Goal: Navigation & Orientation: Find specific page/section

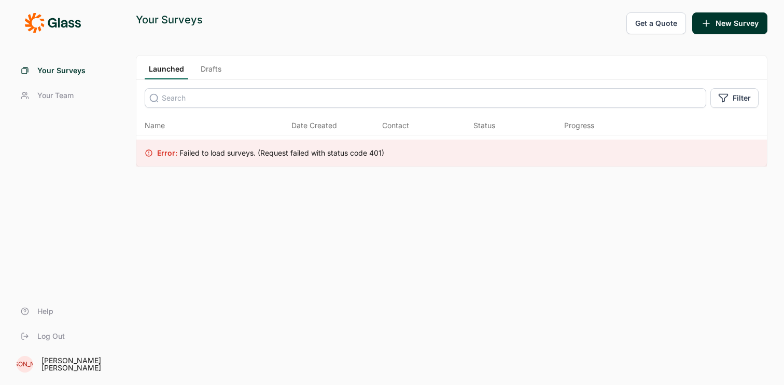
click at [216, 72] on link "Drafts" at bounding box center [211, 72] width 29 height 16
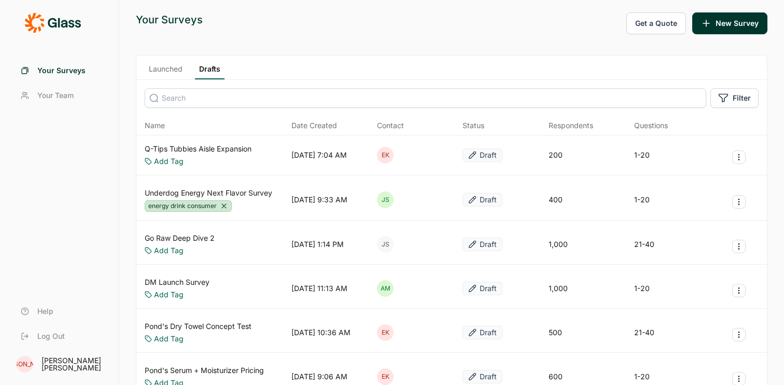
click at [173, 73] on link "Launched" at bounding box center [166, 72] width 42 height 16
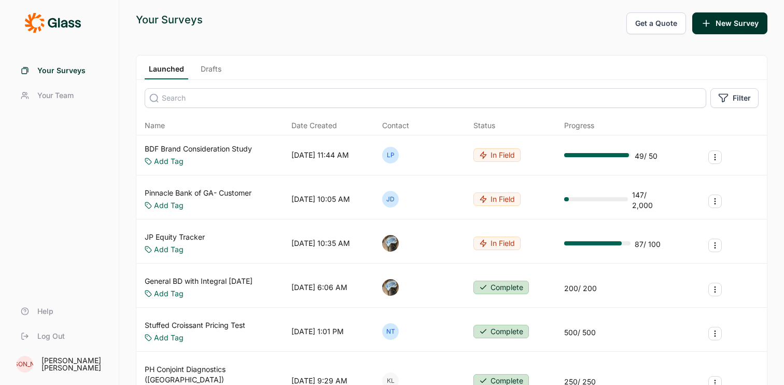
click at [208, 153] on link "BDF Brand Consideration Study" at bounding box center [198, 149] width 107 height 10
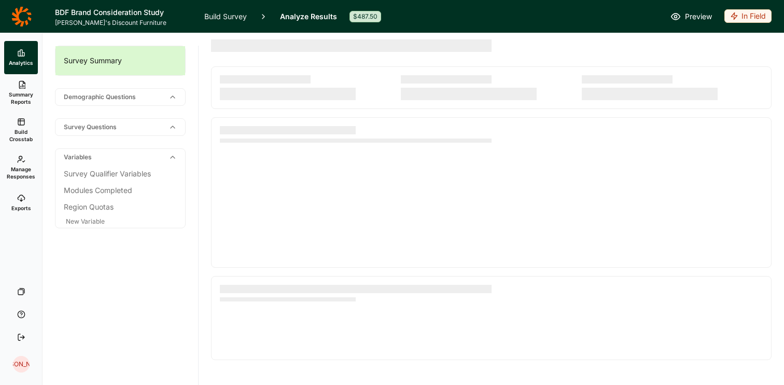
click at [13, 11] on icon at bounding box center [21, 16] width 20 height 21
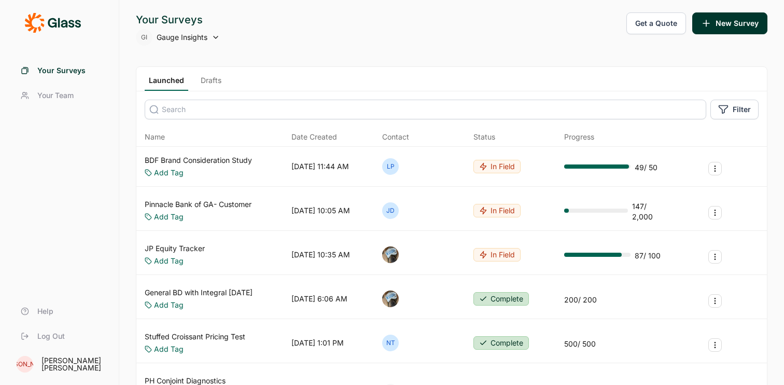
click at [35, 65] on link "Your Surveys" at bounding box center [59, 70] width 94 height 25
click at [48, 93] on span "Your Team" at bounding box center [55, 95] width 36 height 10
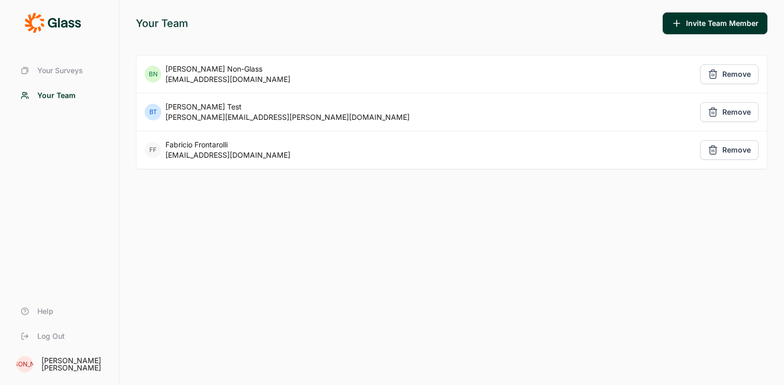
click at [63, 77] on link "Your Surveys" at bounding box center [59, 70] width 94 height 25
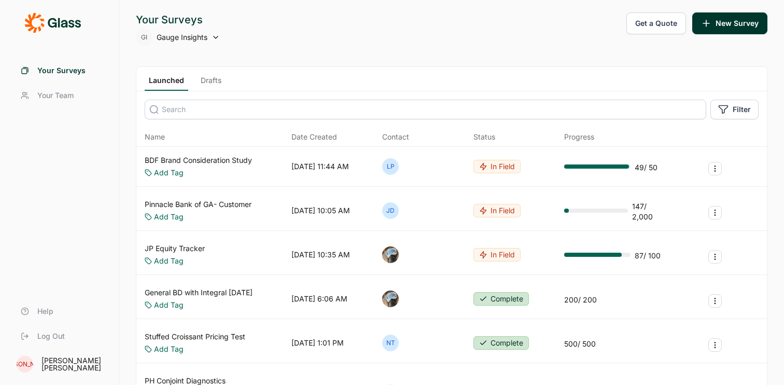
click at [62, 99] on span "Your Team" at bounding box center [55, 95] width 36 height 10
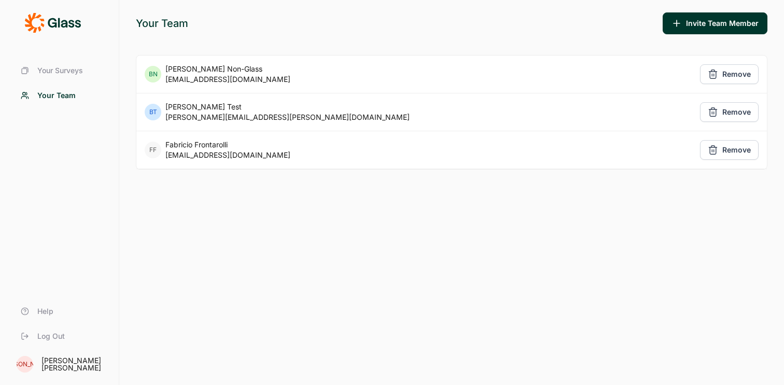
click at [73, 73] on span "Your Surveys" at bounding box center [60, 70] width 46 height 10
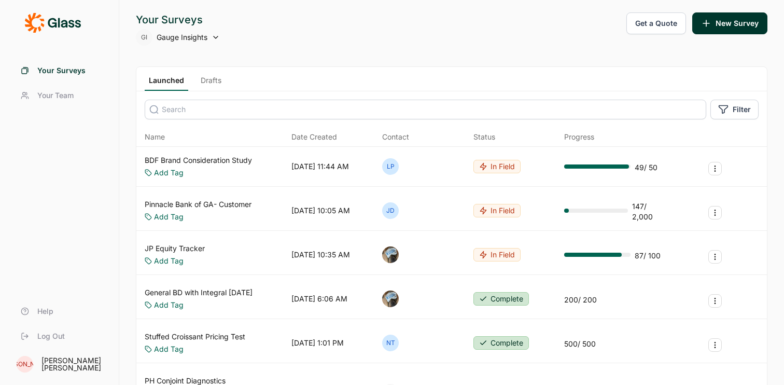
click at [188, 44] on div "GI Gauge Insights" at bounding box center [178, 37] width 84 height 17
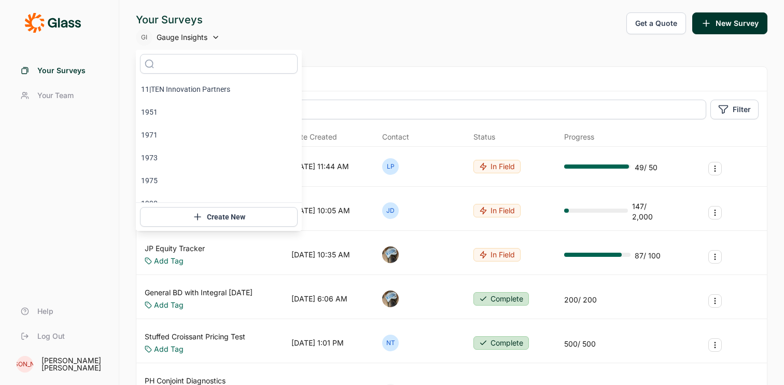
click at [191, 36] on span "Gauge Insights" at bounding box center [182, 37] width 51 height 10
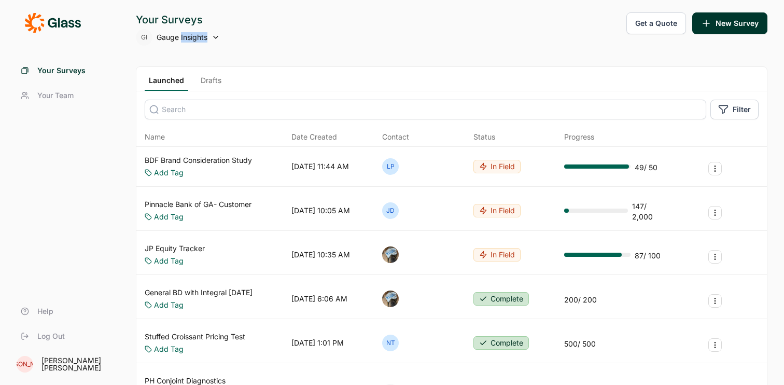
click at [191, 36] on span "Gauge Insights" at bounding box center [182, 37] width 51 height 10
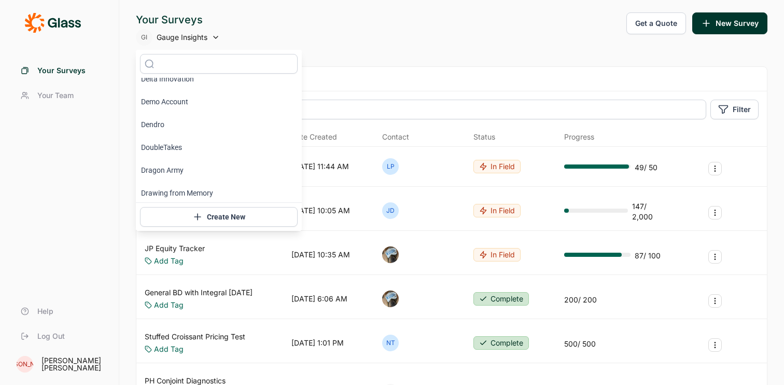
scroll to position [1686, 0]
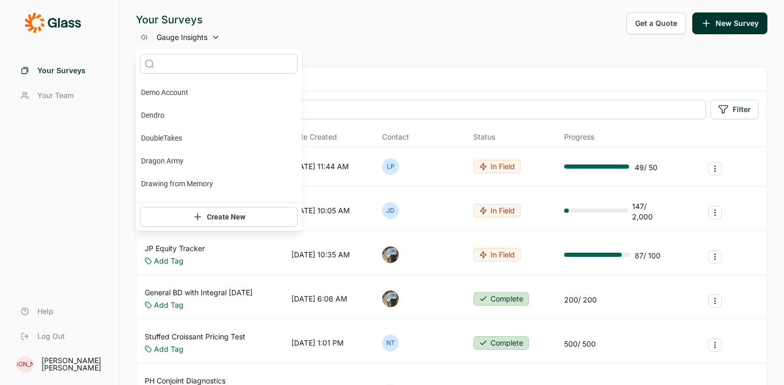
click at [57, 95] on span "Your Team" at bounding box center [55, 95] width 36 height 10
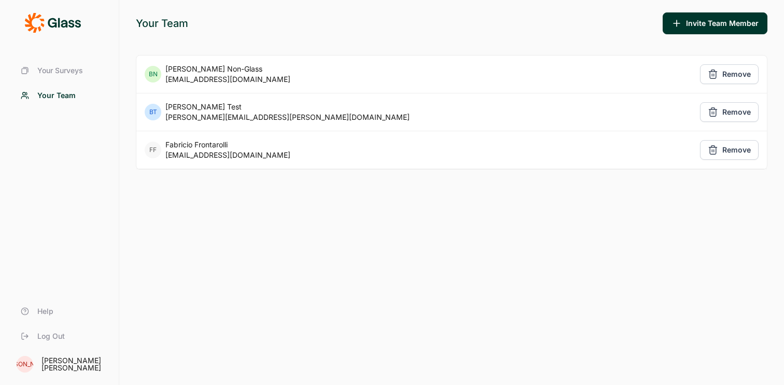
click at [82, 72] on span "Your Surveys" at bounding box center [60, 70] width 46 height 10
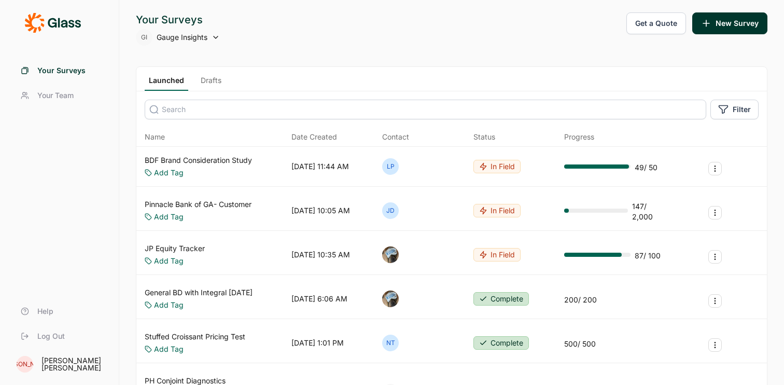
click at [68, 93] on span "Your Team" at bounding box center [55, 95] width 36 height 10
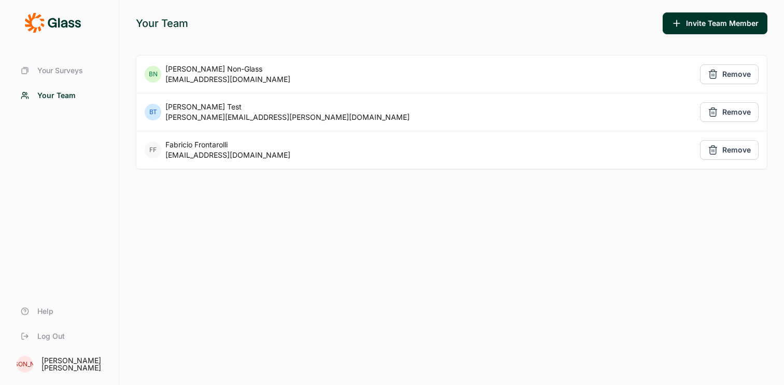
click at [63, 77] on link "Your Surveys" at bounding box center [59, 70] width 94 height 25
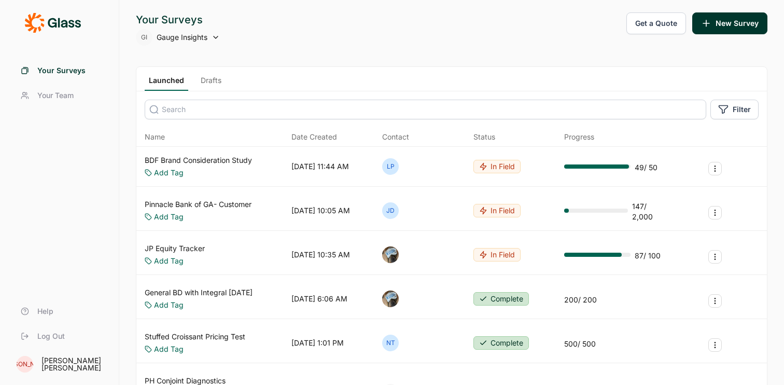
click at [182, 39] on span "Gauge Insights" at bounding box center [182, 37] width 51 height 10
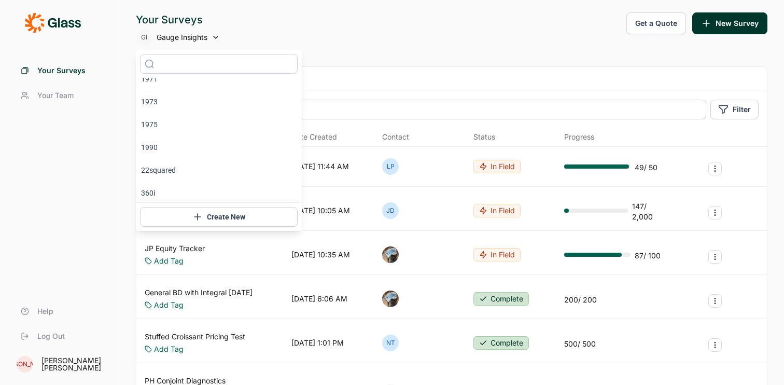
scroll to position [58, 0]
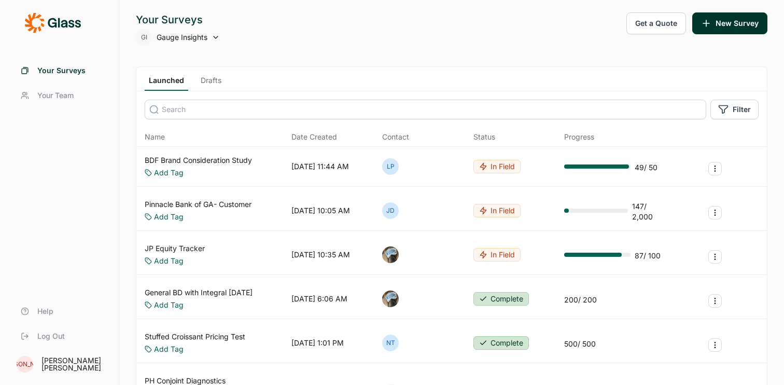
click at [489, 74] on div "Launched Drafts" at bounding box center [451, 79] width 631 height 24
